Goal: Task Accomplishment & Management: Complete application form

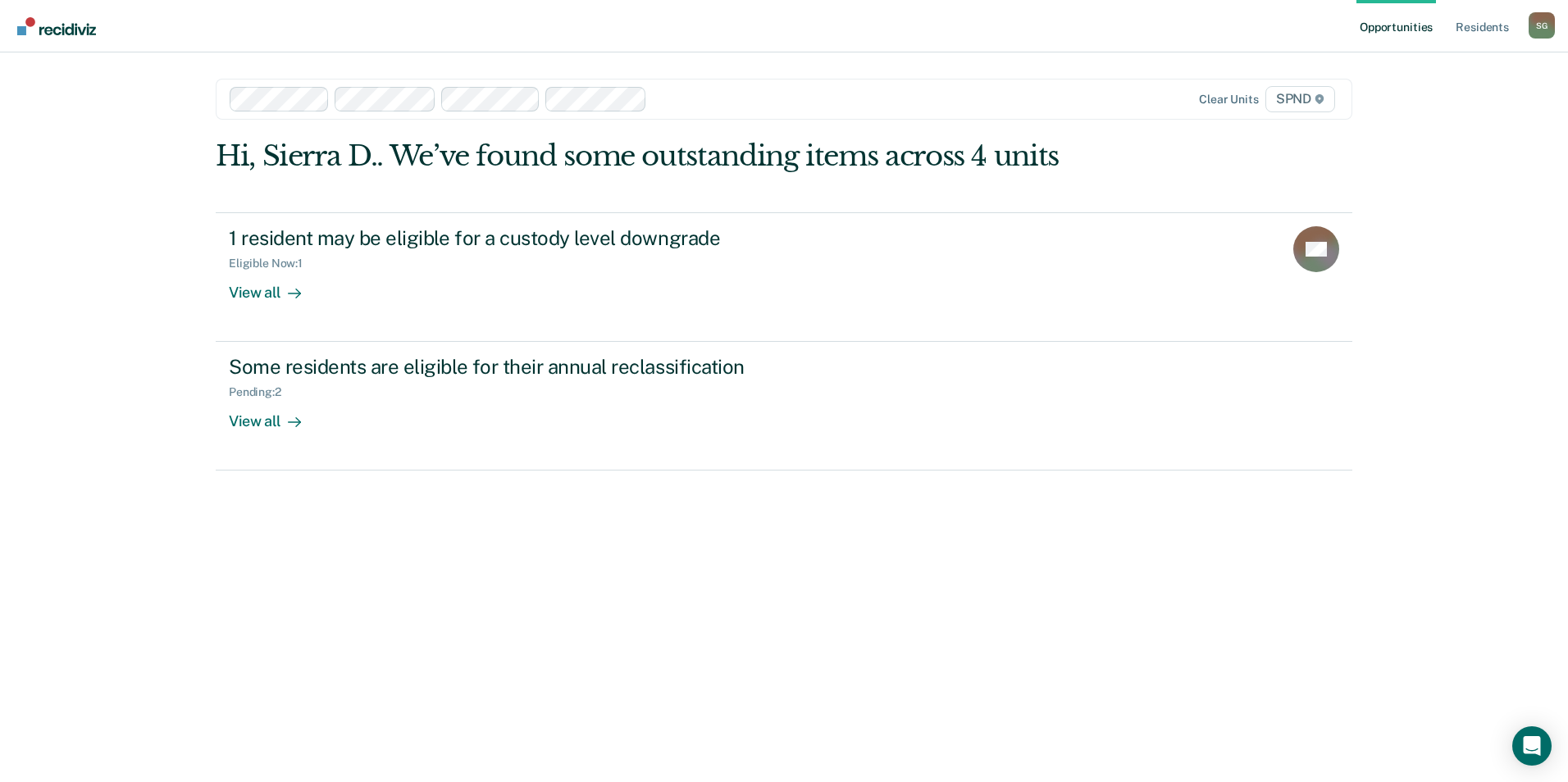
click at [758, 607] on div "Hi, Sierra D.. We’ve found some outstanding items across 4 units 1 resident may…" at bounding box center [784, 438] width 1137 height 599
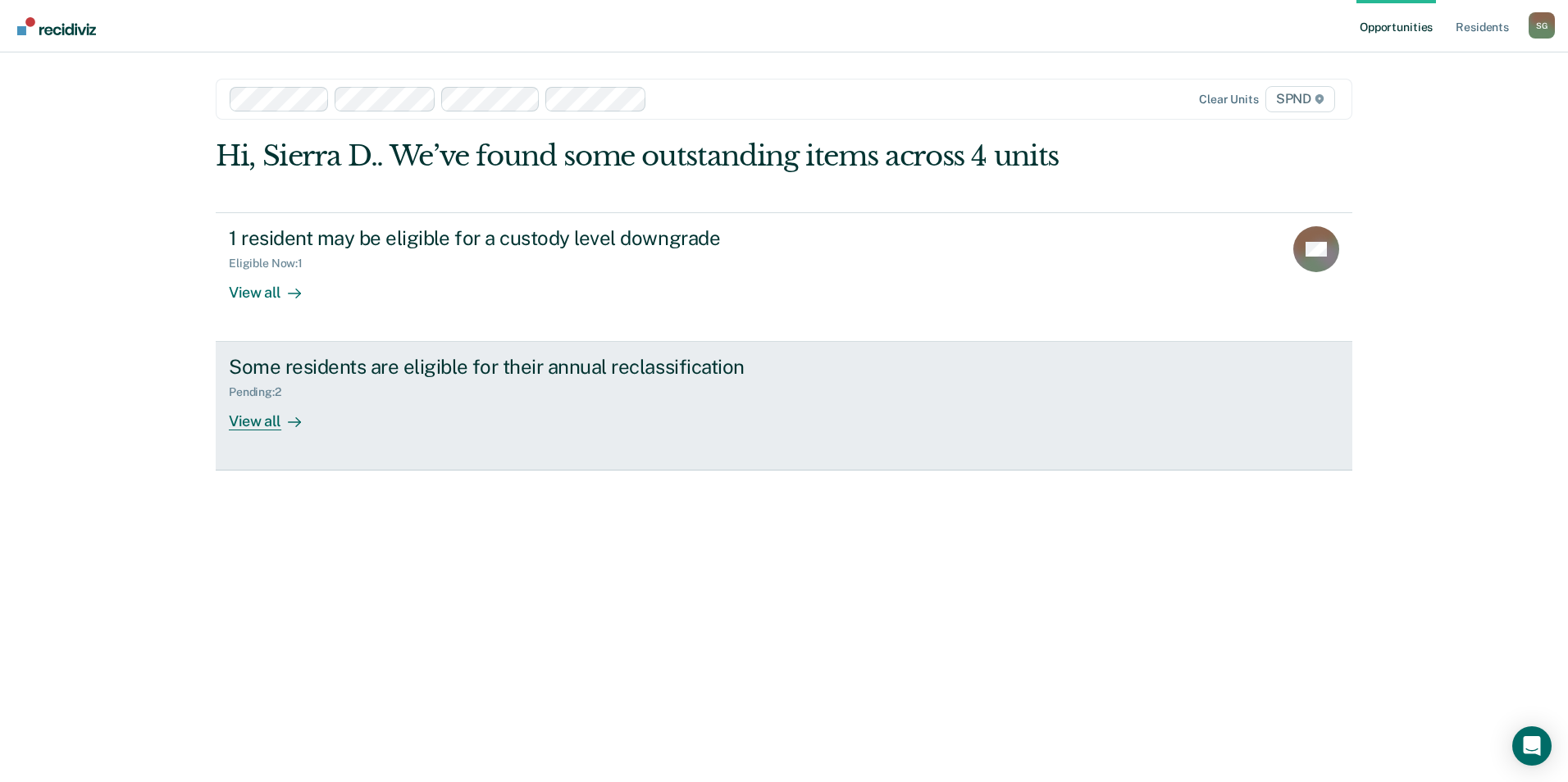
click at [735, 436] on link "Some residents are eligible for their annual reclassification Pending : 2 View …" at bounding box center [784, 406] width 1137 height 129
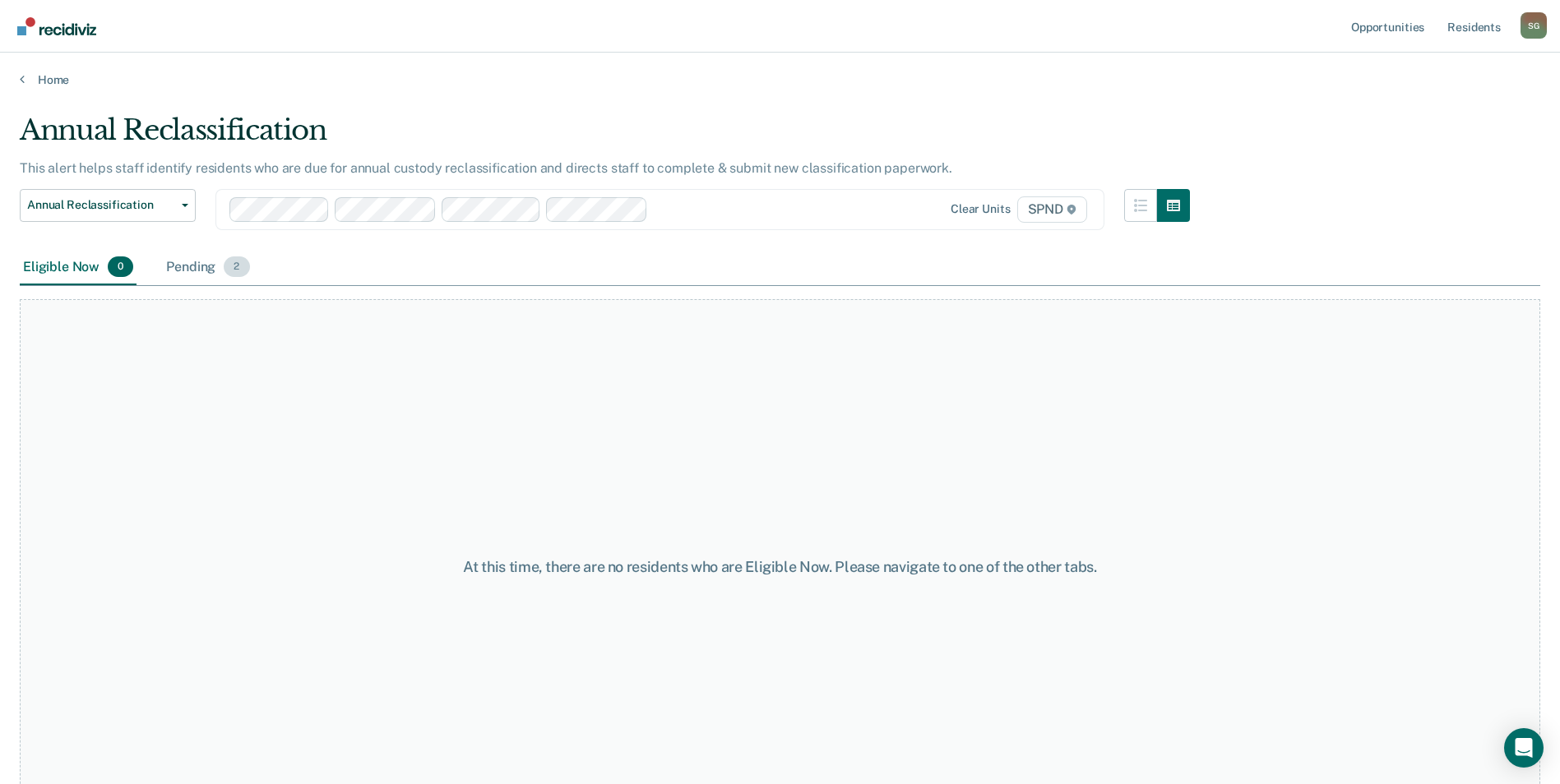
click at [198, 276] on div "Pending 2" at bounding box center [207, 269] width 90 height 37
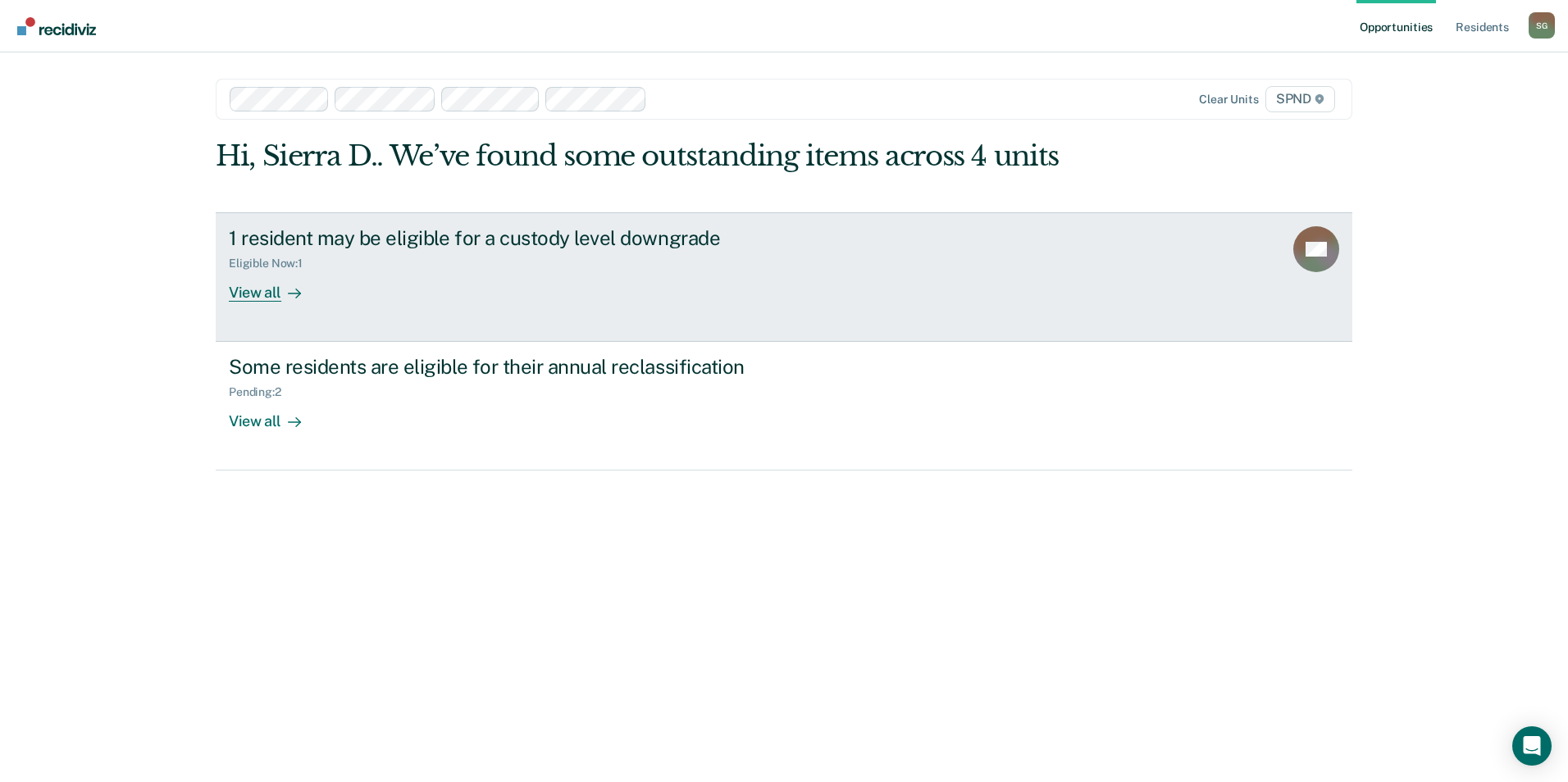
click at [443, 239] on div "1 resident may be eligible for a custody level downgrade" at bounding box center [516, 238] width 576 height 24
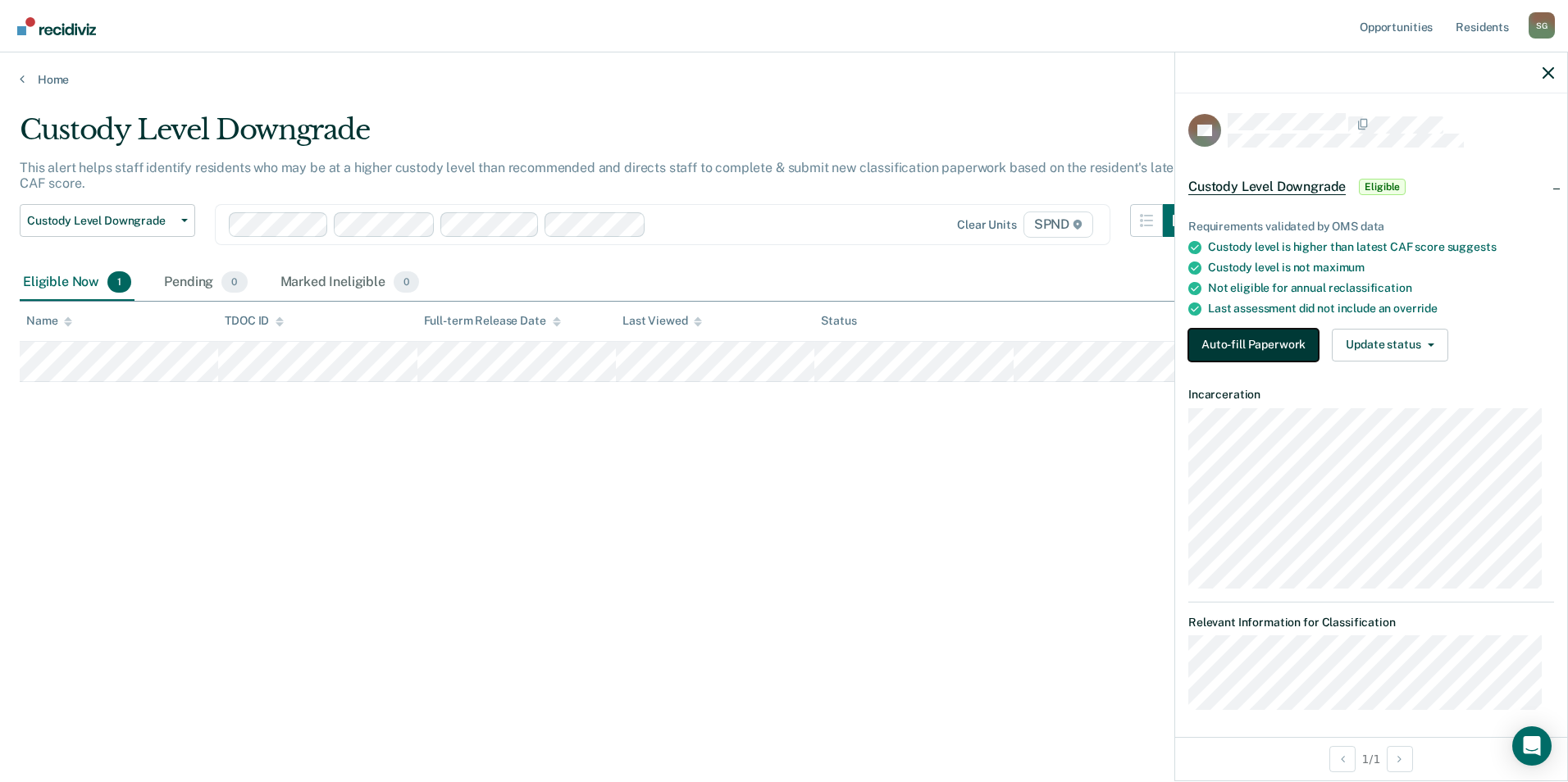
click at [1253, 339] on button "Auto-fill Paperwork" at bounding box center [1254, 345] width 131 height 33
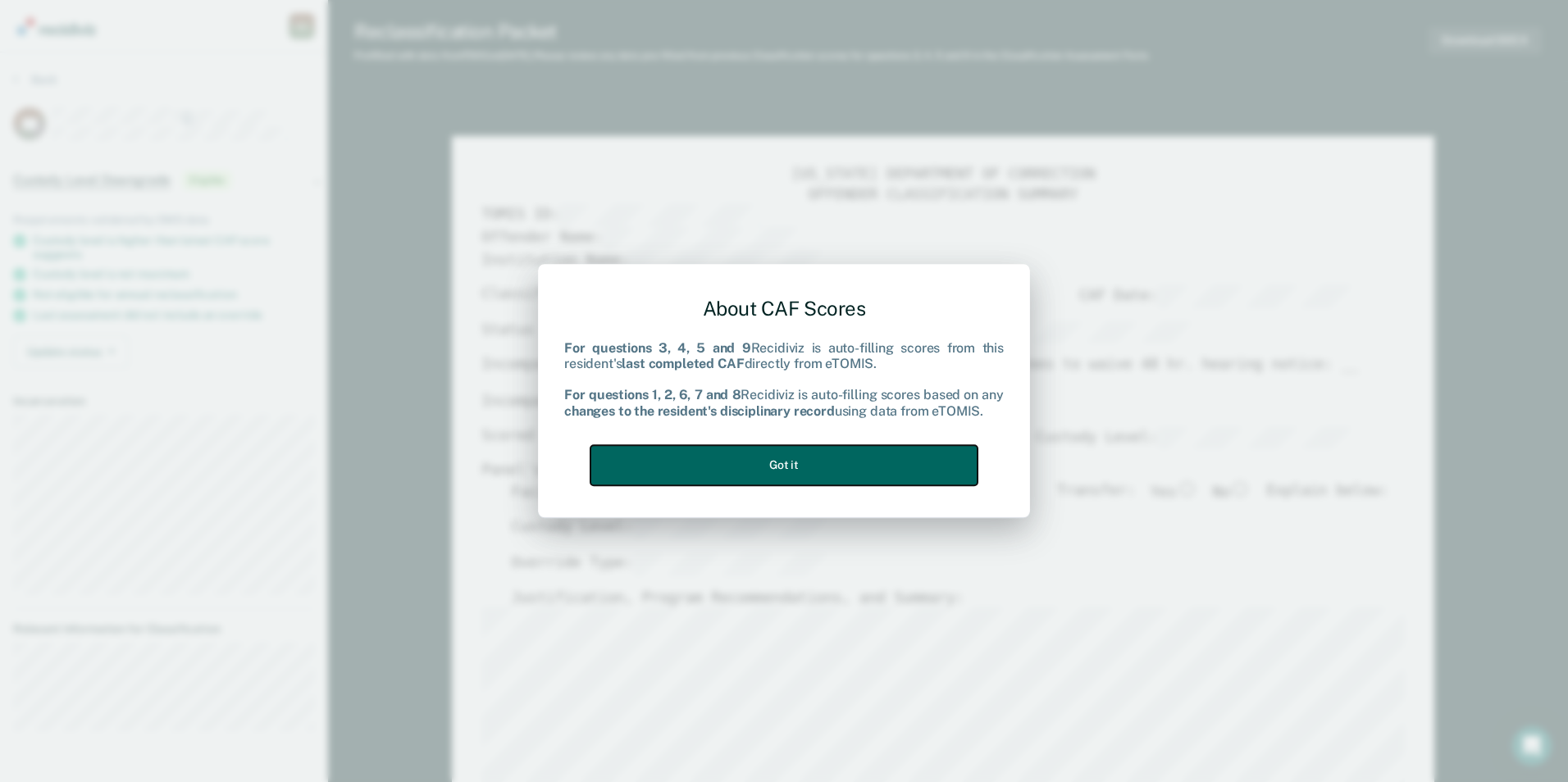
click at [824, 456] on button "Got it" at bounding box center [784, 466] width 387 height 40
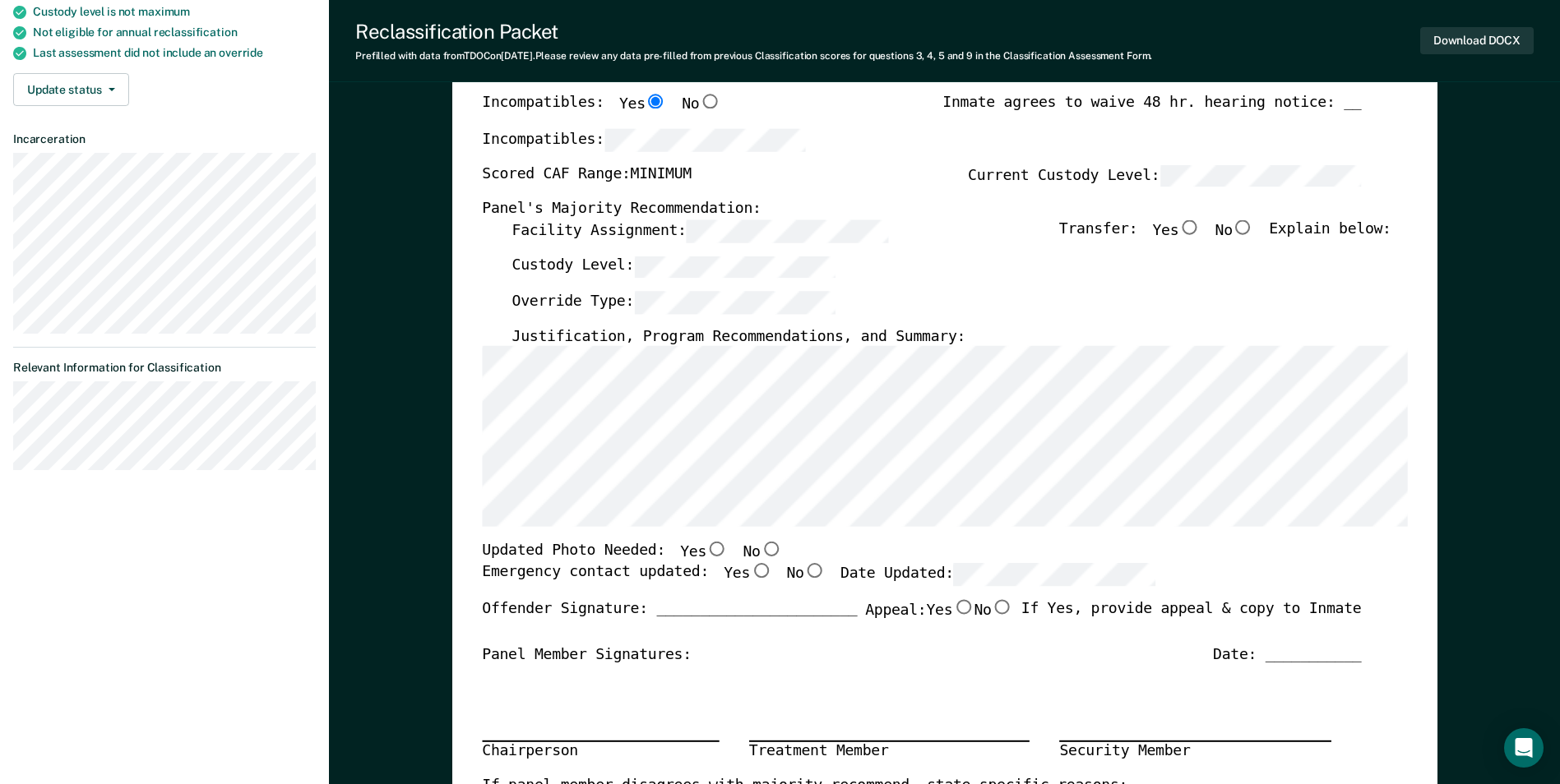
scroll to position [82, 0]
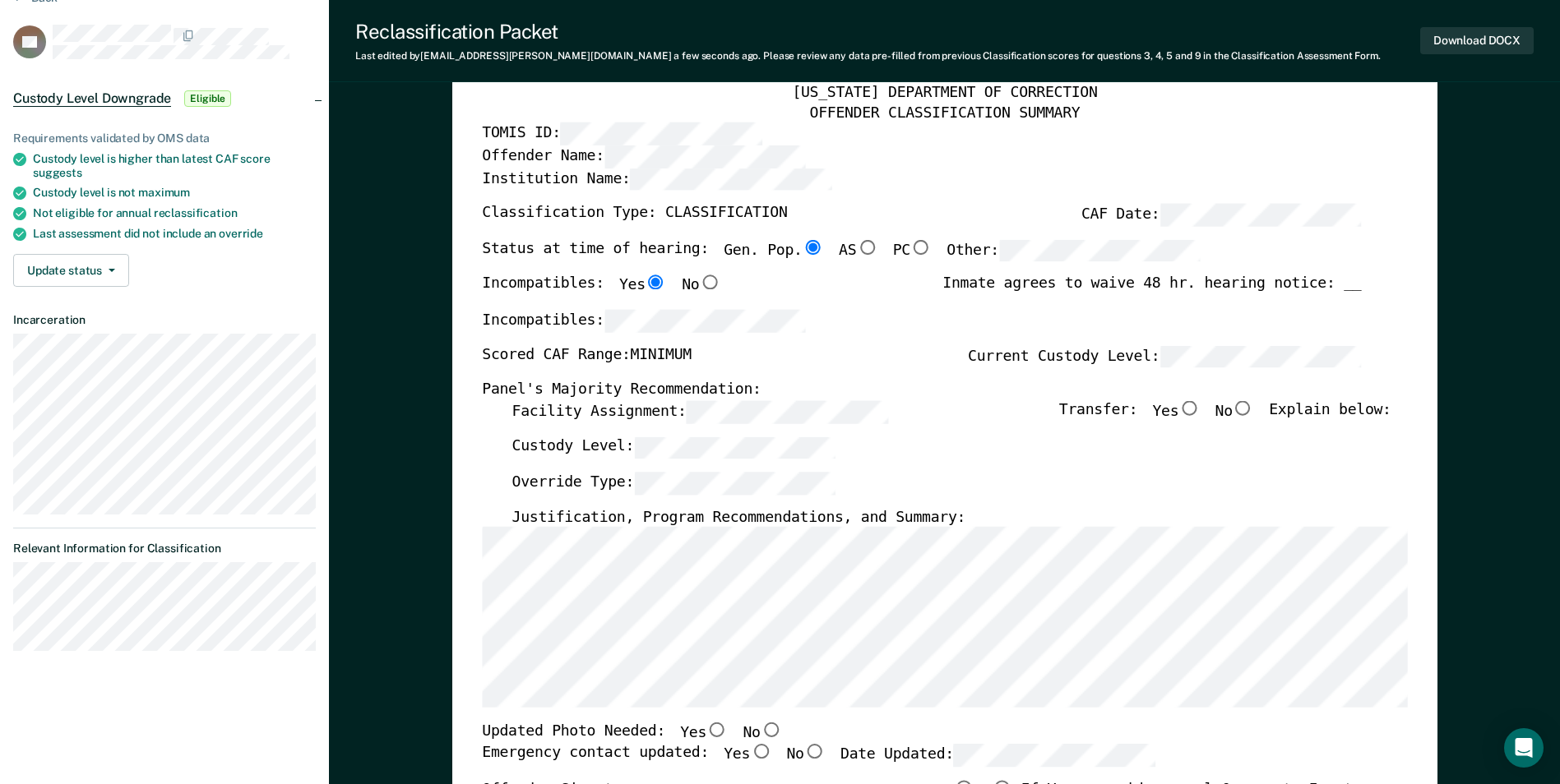
type textarea "x"
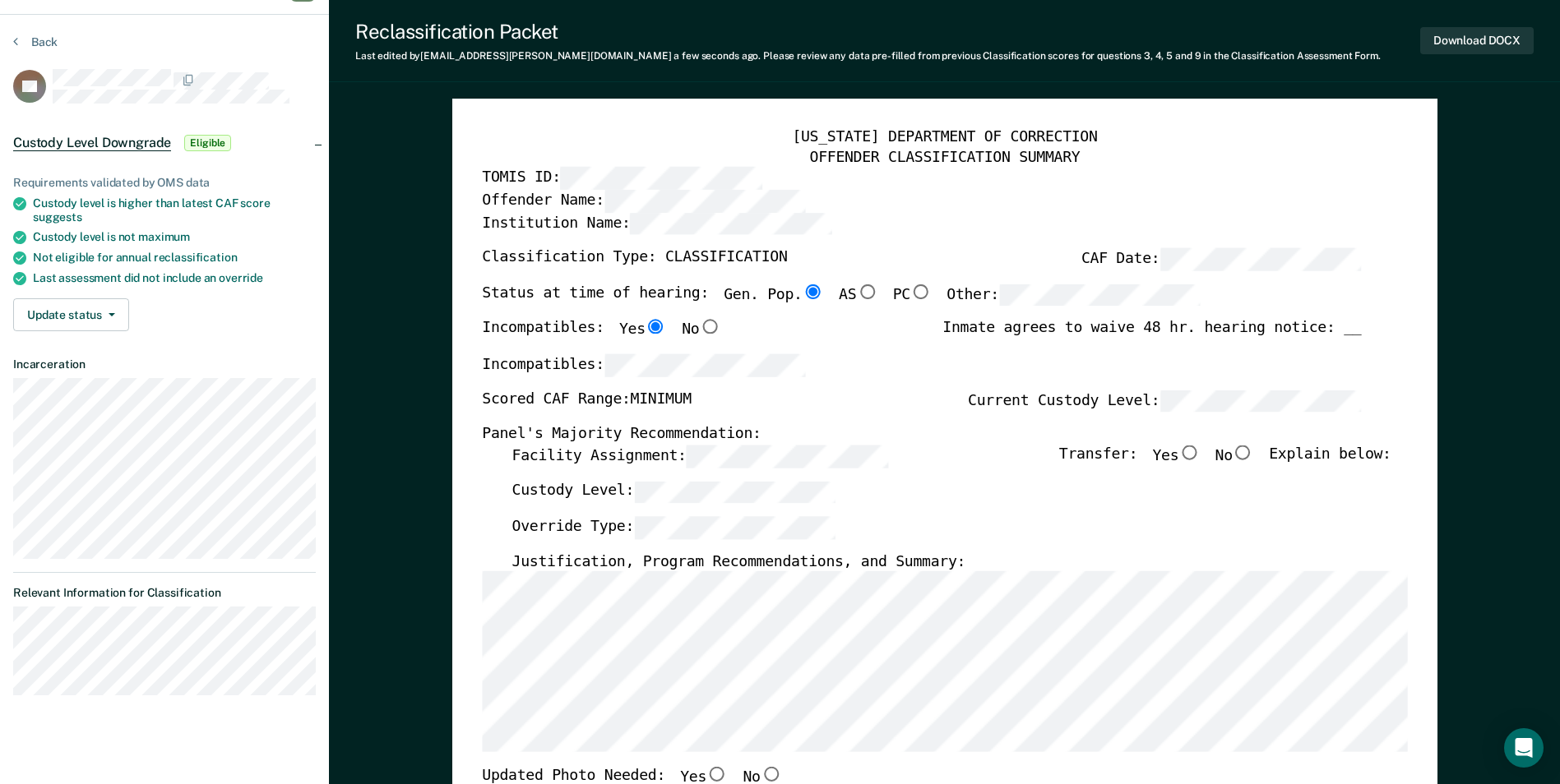
scroll to position [0, 0]
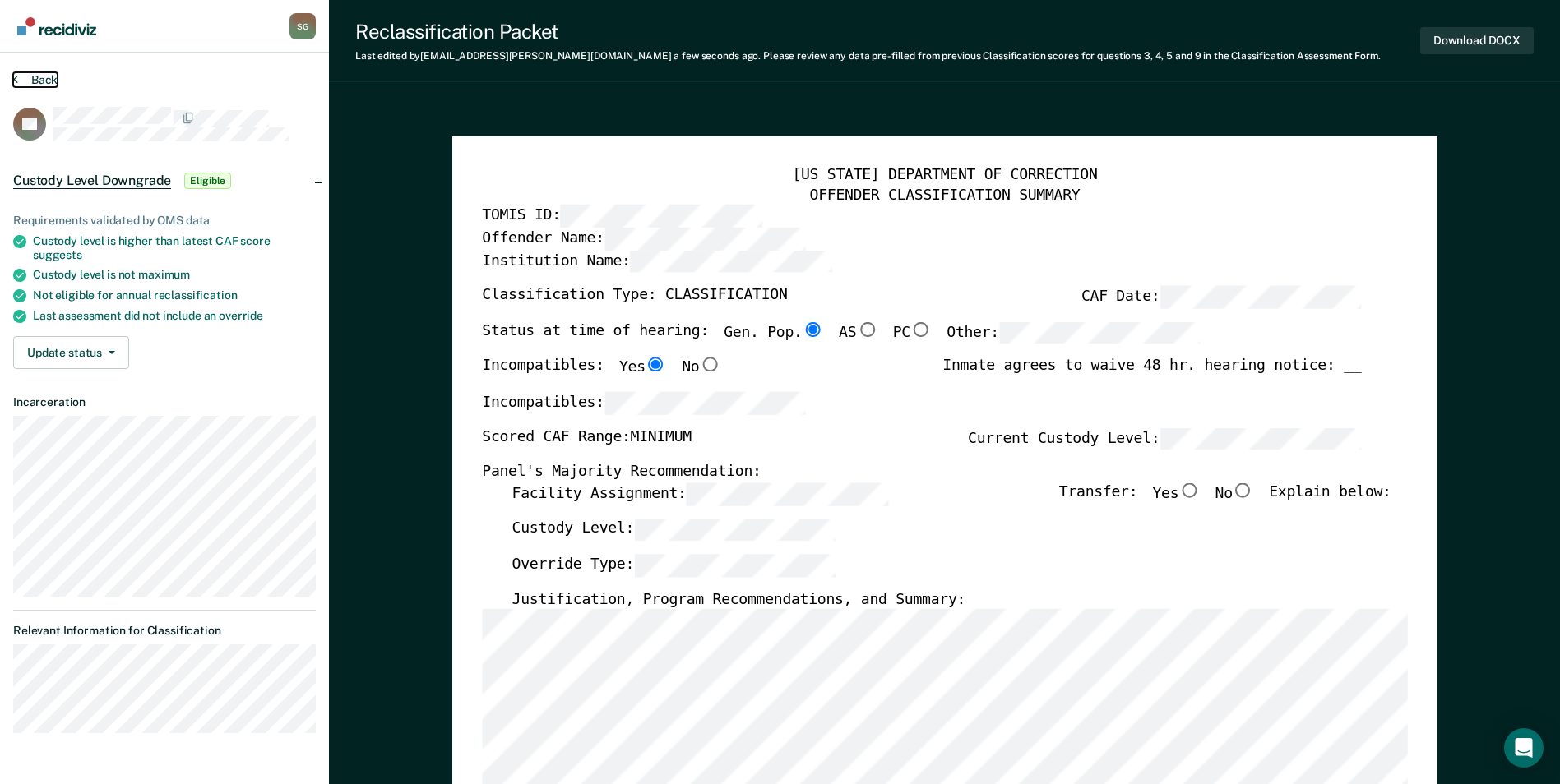
click at [43, 76] on button "Back" at bounding box center [36, 79] width 44 height 14
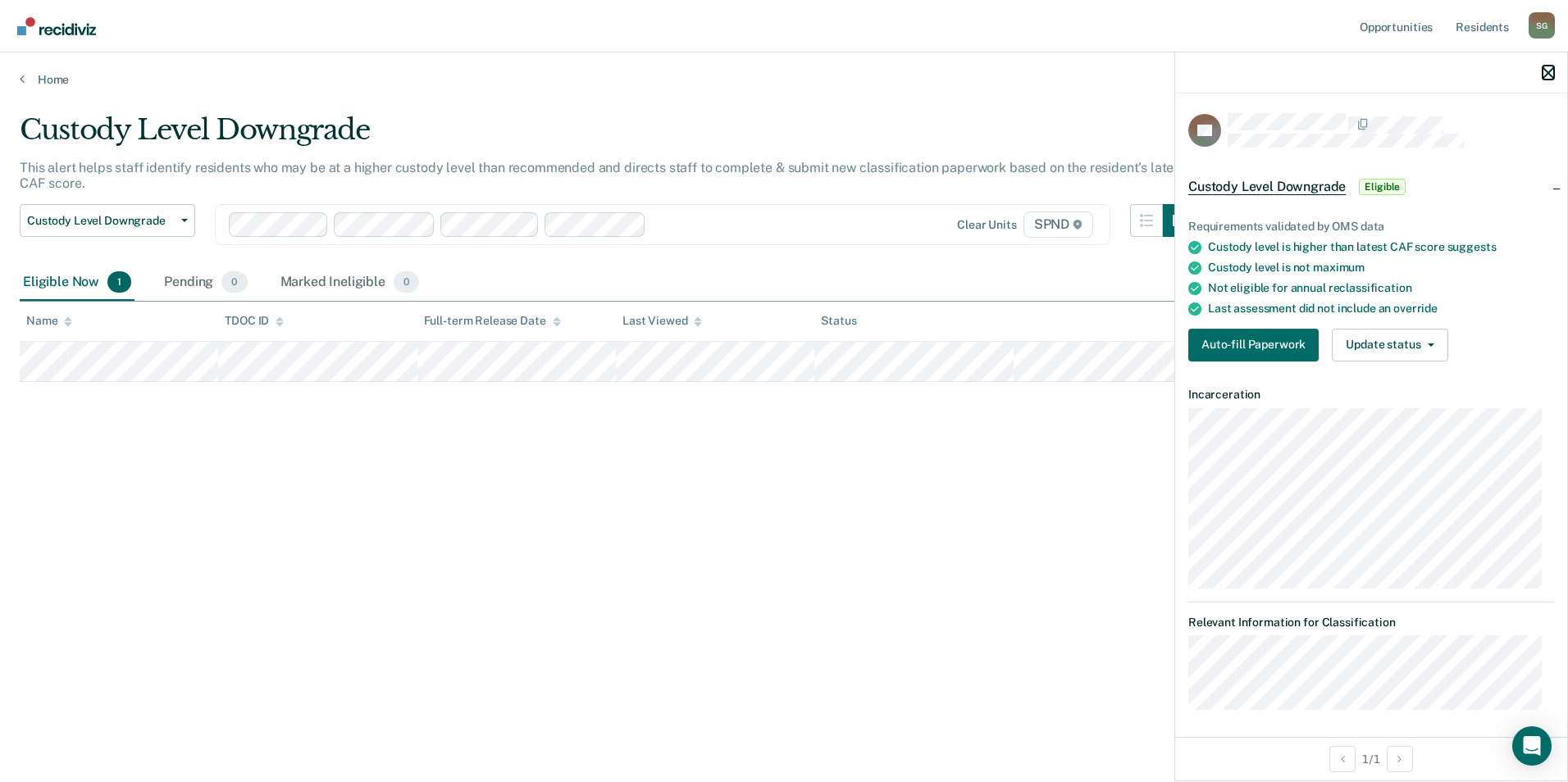
click at [1544, 74] on icon "button" at bounding box center [1549, 73] width 12 height 12
